Goal: Task Accomplishment & Management: Use online tool/utility

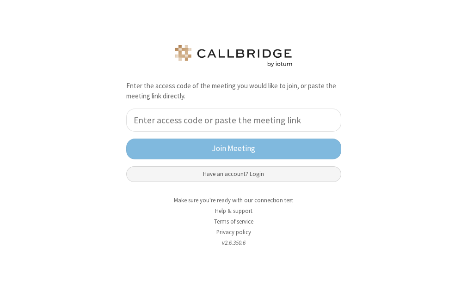
click at [272, 167] on button "Have an account? Login" at bounding box center [233, 174] width 215 height 16
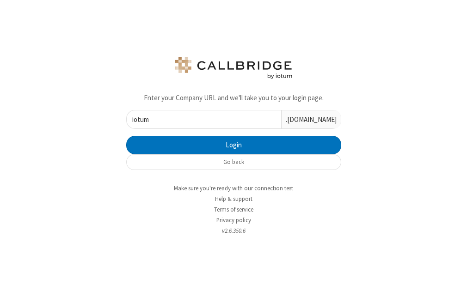
type input "iotum"
click at [126, 136] on button "Login" at bounding box center [233, 145] width 215 height 18
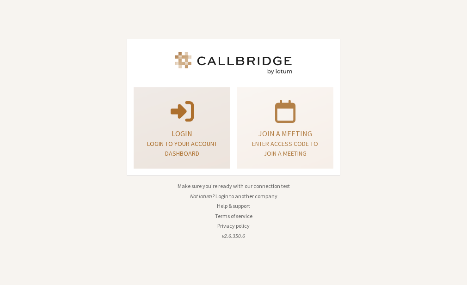
click at [192, 132] on p "Login" at bounding box center [181, 133] width 73 height 11
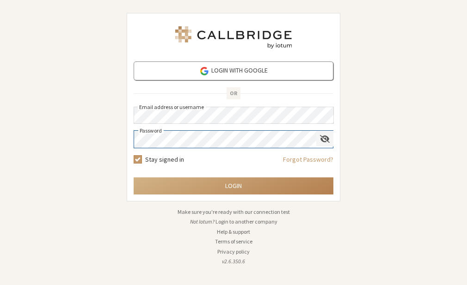
click at [323, 136] on span "Show password" at bounding box center [325, 138] width 10 height 9
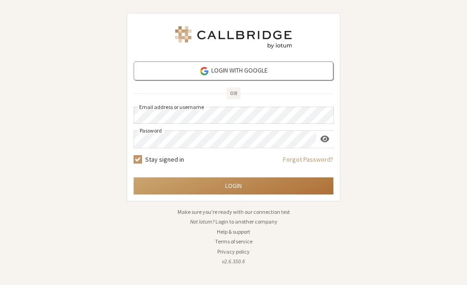
click at [220, 183] on button "Login" at bounding box center [234, 185] width 200 height 17
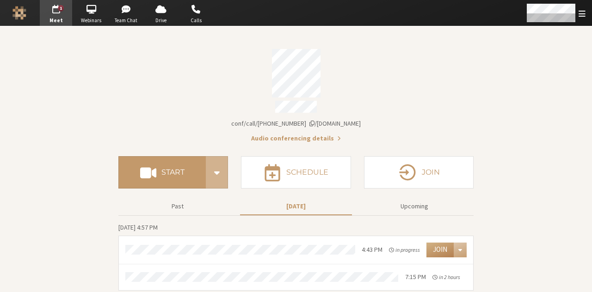
scroll to position [0, 0]
